Goal: Find specific page/section: Find specific page/section

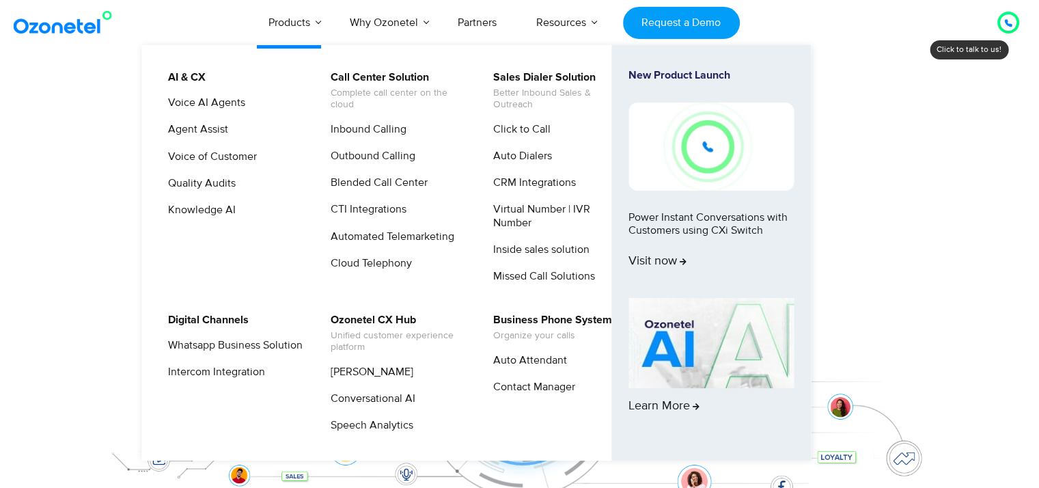
click at [361, 118] on li "Call Center Solution Complete call center on the cloud Inbound Calling Outbound…" at bounding box center [403, 181] width 163 height 225
click at [364, 127] on link "Inbound Calling" at bounding box center [365, 129] width 87 height 17
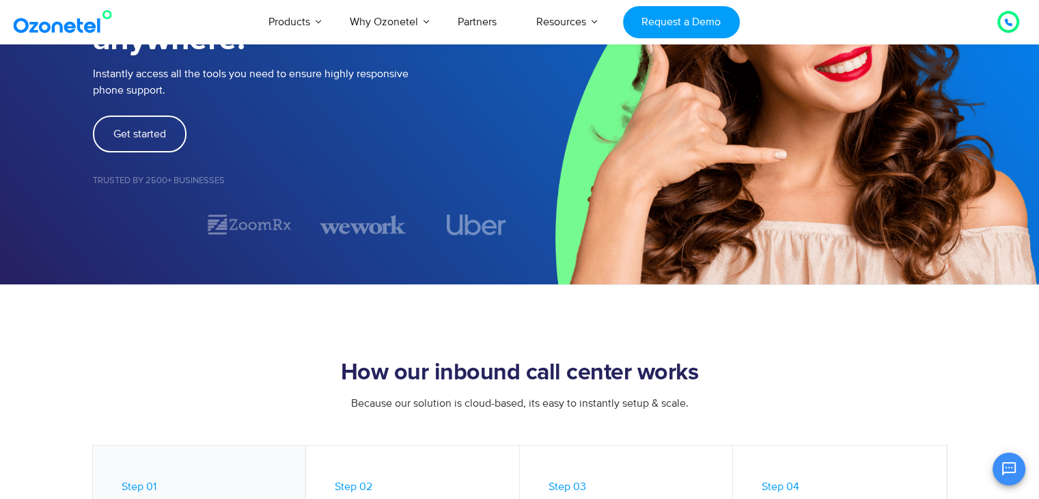
scroll to position [275, 0]
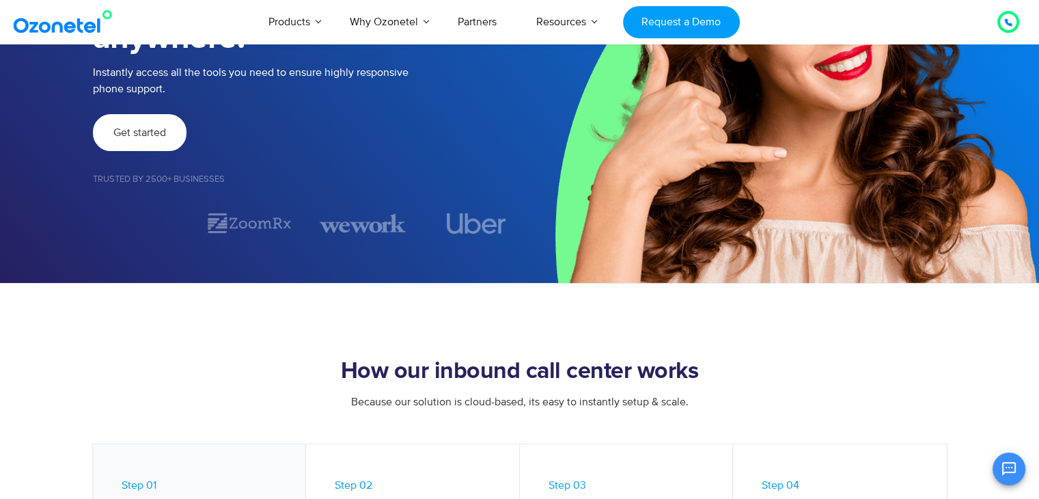
click at [145, 143] on link "Get started" at bounding box center [140, 132] width 94 height 37
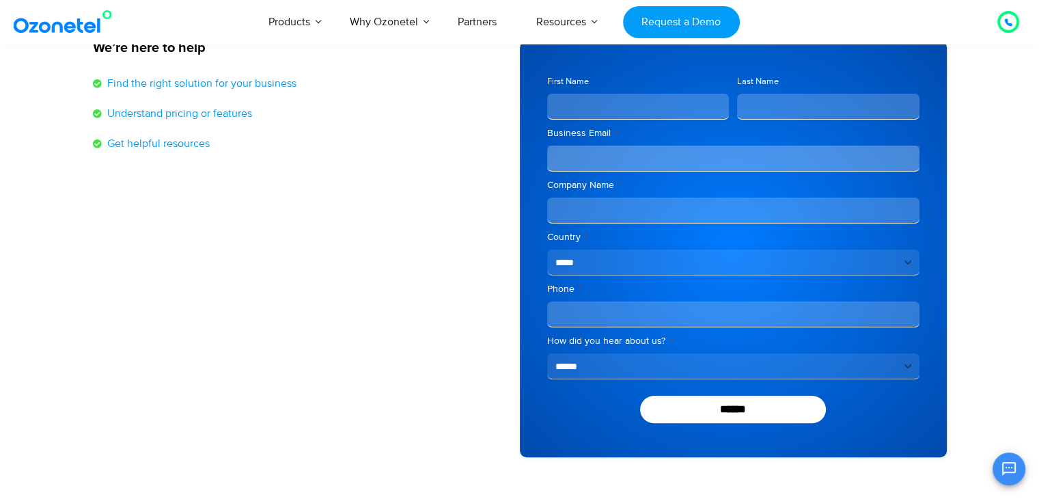
scroll to position [235, 0]
